Goal: Information Seeking & Learning: Check status

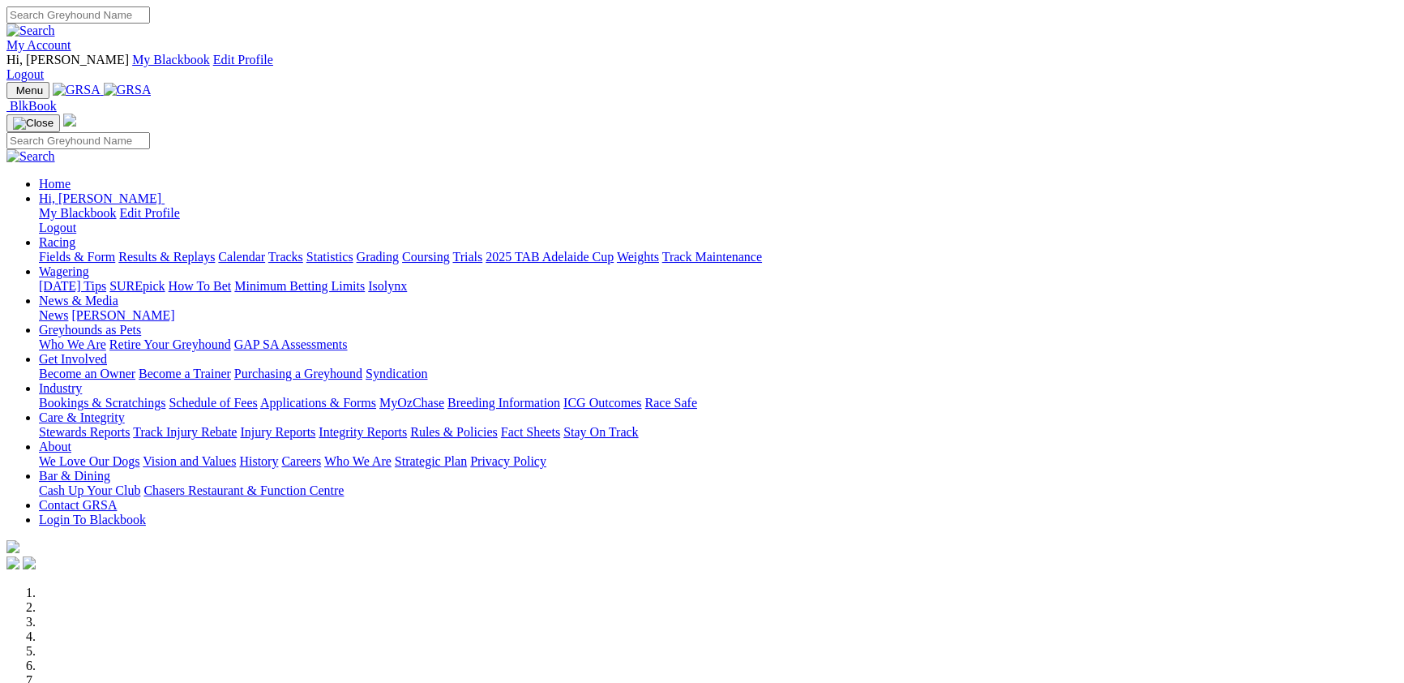
click at [215, 250] on link "Results & Replays" at bounding box center [166, 257] width 96 height 14
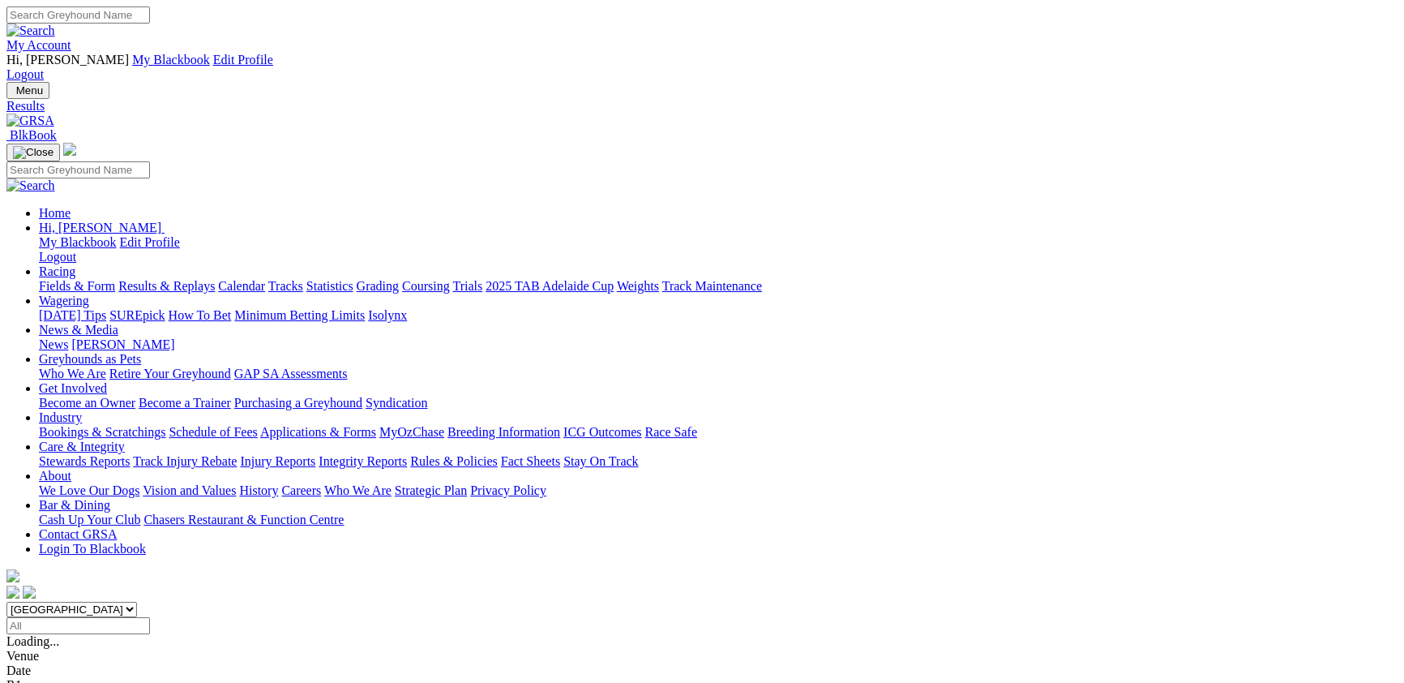
click at [150, 617] on input "Select date" at bounding box center [77, 625] width 143 height 17
type input "Monday, 3 Feb 2025"
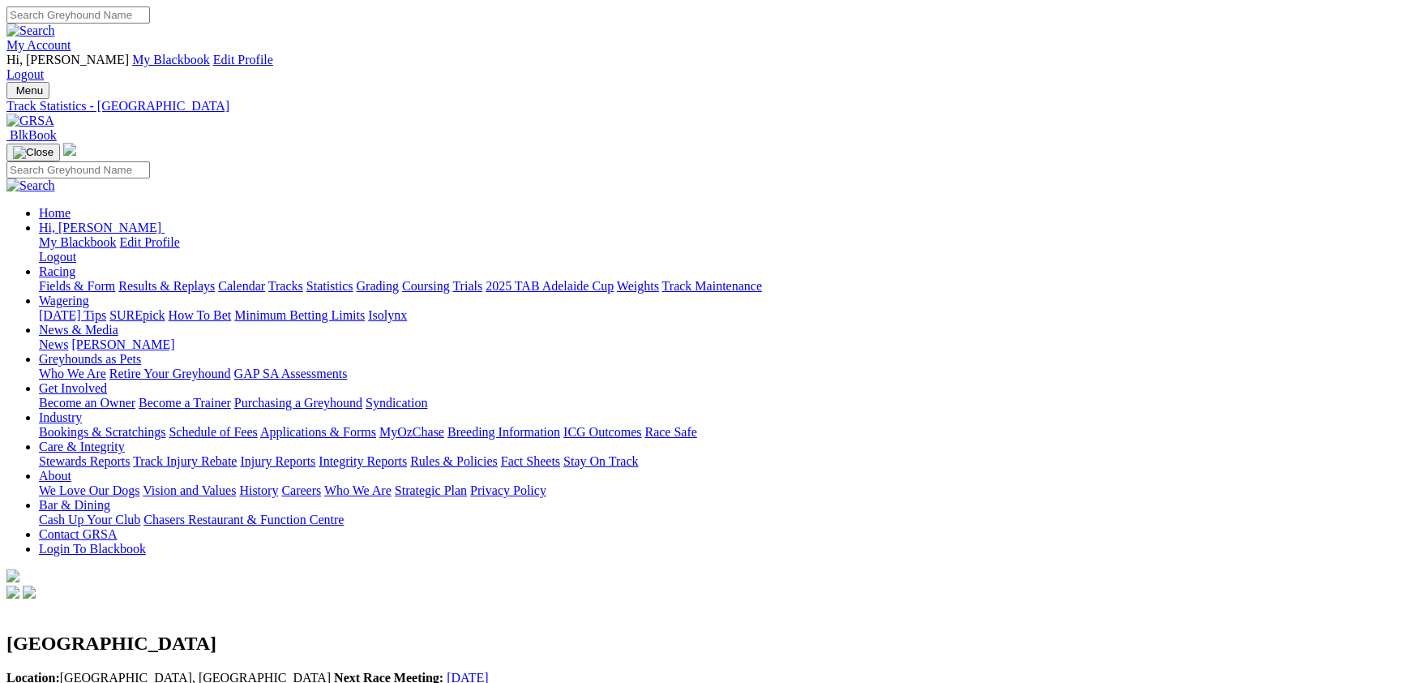
scroll to position [2564, 0]
